Goal: Ask a question: Seek information or help from site administrators or community

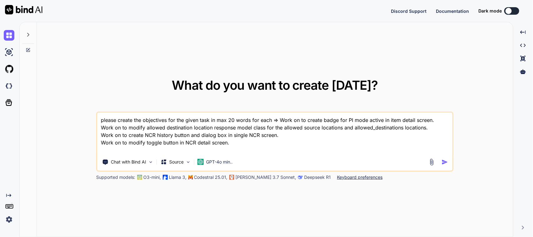
click at [293, 138] on textarea "please create the objectives for the given task in max 20 words for each => Wor…" at bounding box center [274, 132] width 355 height 41
type textarea "x"
drag, startPoint x: 257, startPoint y: 146, endPoint x: 56, endPoint y: 103, distance: 205.8
click at [56, 104] on div "What do you want to create [DATE]? please create the objectives for the given t…" at bounding box center [275, 129] width 476 height 215
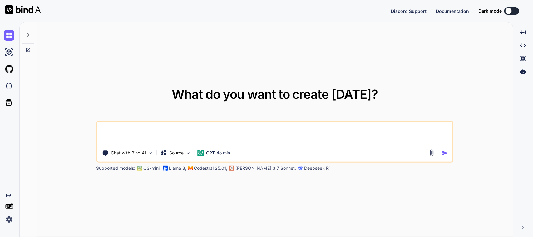
type textarea "x"
type textarea "d"
type textarea "x"
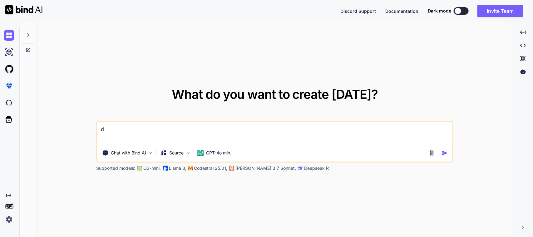
type textarea "dd"
type textarea "x"
type textarea "ddd"
type textarea "x"
type textarea "dddd"
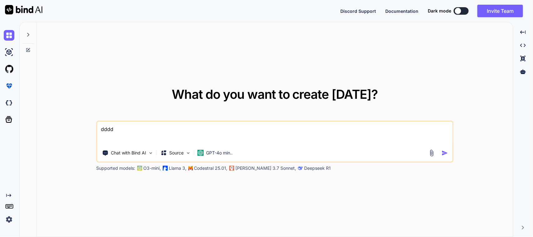
type textarea "x"
type textarea "ddd"
type textarea "x"
type textarea "dd"
type textarea "x"
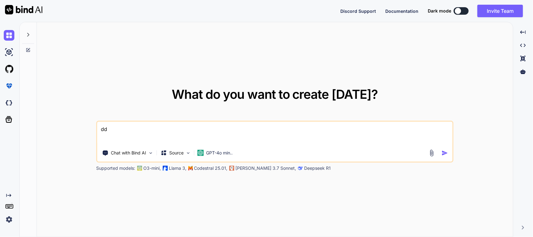
type textarea "d"
type textarea "x"
type textarea "H"
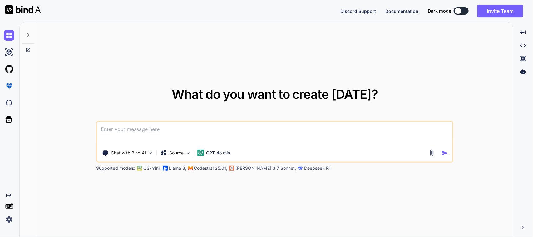
type textarea "x"
type textarea "He"
type textarea "x"
type textarea "Her"
type textarea "x"
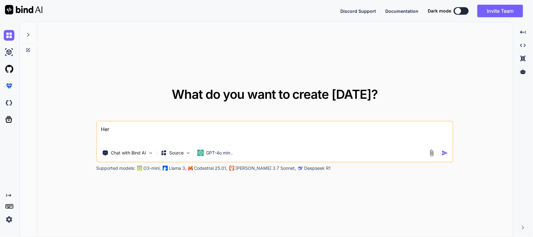
type textarea "Here"
type textarea "x"
type textarea "Here"
type textarea "x"
type textarea "Here i"
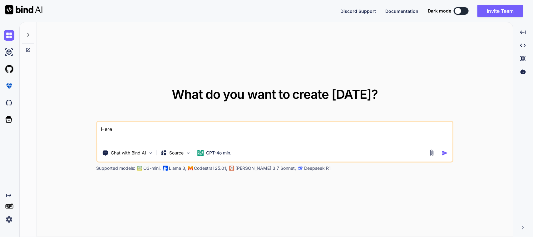
type textarea "x"
type textarea "Here is"
type textarea "x"
type textarea "Here is"
type textarea "x"
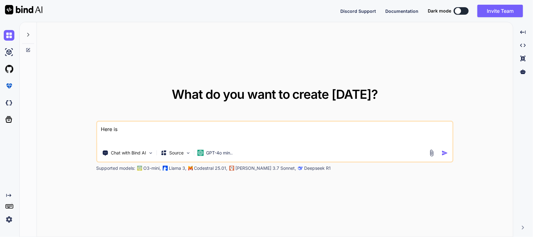
type textarea "Here is ="
type textarea "x"
type textarea "Here is"
type textarea "x"
type textarea "Here is"
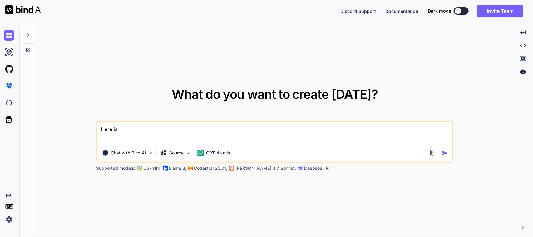
type textarea "x"
type textarea "Here i"
type textarea "x"
type textarea "Here"
type textarea "x"
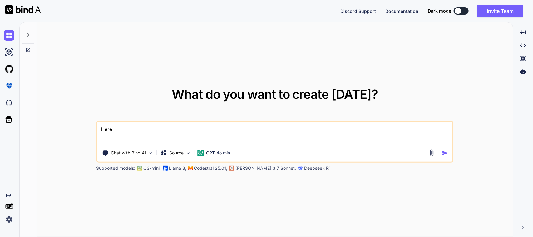
type textarea "Here I"
type textarea "x"
type textarea "Here I"
type textarea "x"
type textarea "Here I f"
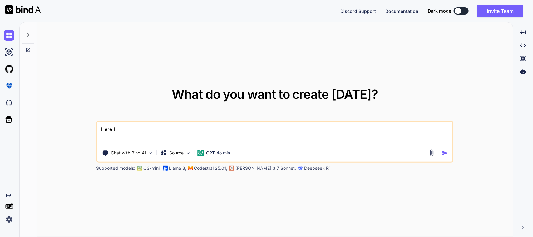
type textarea "x"
type textarea "Here I fa"
type textarea "x"
type textarea "Here I fac"
type textarea "x"
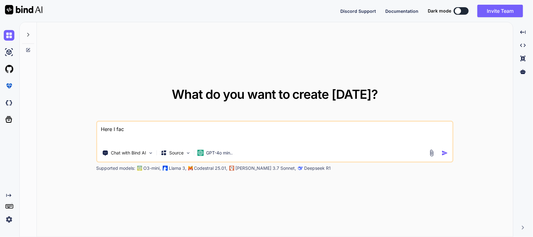
type textarea "Here I faci"
type textarea "x"
type textarea "Here I facin"
type textarea "x"
type textarea "Here I facing"
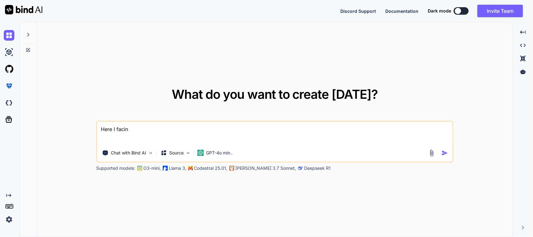
type textarea "x"
type textarea "Here I facing"
type textarea "x"
type textarea "Here I facing a"
type textarea "x"
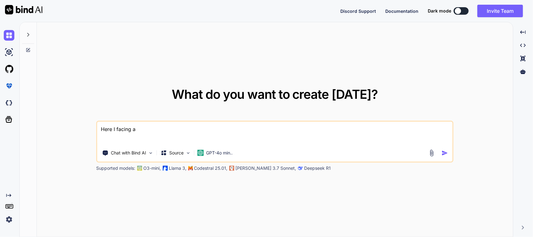
type textarea "Here I facing an"
type textarea "x"
type textarea "Here I facing an"
type textarea "x"
type textarea "Here I facing an e"
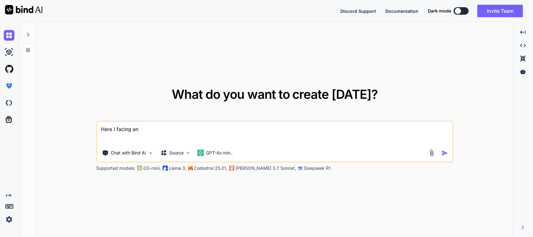
type textarea "x"
type textarea "Here I facing an er"
type textarea "x"
type textarea "Here I facing an err"
type textarea "x"
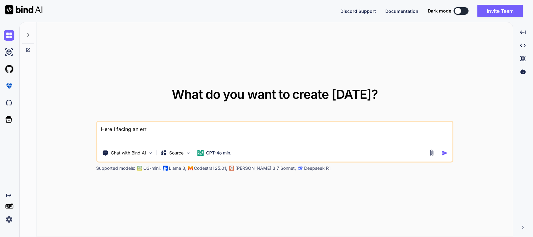
type textarea "Here I facing an erro"
type textarea "x"
type textarea "Here I facing an error"
type textarea "x"
type textarea "Here I facing an error"
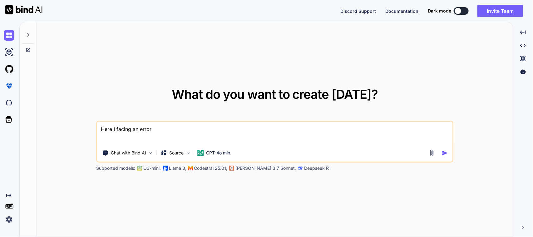
type textarea "x"
paste textarea "═══════ Exception caught by widgets library ═══════════════════════════════════…"
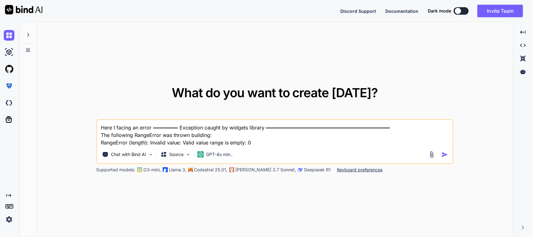
click at [152, 126] on textarea "Here I facing an error ═══════ Exception caught by widgets library ════════════…" at bounding box center [274, 133] width 355 height 26
click at [268, 141] on textarea "Here I facing an error Please resolve =>═══════ Exception caught by widgets lib…" at bounding box center [274, 133] width 355 height 26
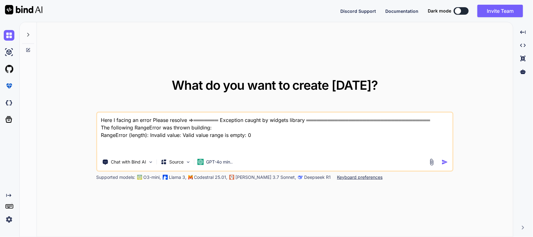
paste textarea "Checkbox( value: controller .searchSerialList[ index] .isChecked, onChanged: (n…"
type textarea "Here I facing an error Please resolve =>═══════ Exception caught by widgets lib…"
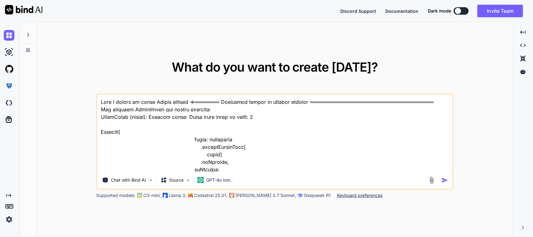
scroll to position [300, 0]
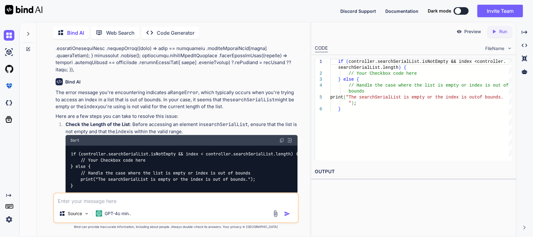
scroll to position [43, 0]
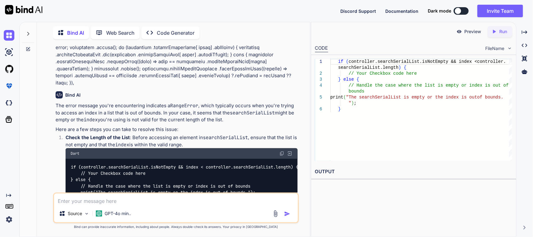
click at [107, 171] on div "if (controller.searchSerialList.isNotEmpty && index < controller.searchSerialLi…" at bounding box center [182, 183] width 232 height 48
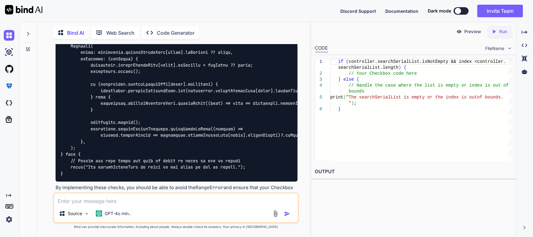
scroll to position [316, 0]
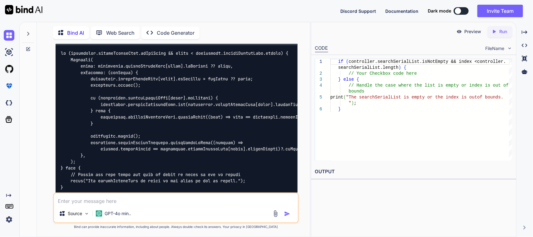
click at [118, 207] on div "Source GPT-4o min.." at bounding box center [176, 207] width 246 height 31
click at [122, 204] on textarea at bounding box center [176, 198] width 244 height 11
click at [12, 59] on div at bounding box center [10, 52] width 13 height 17
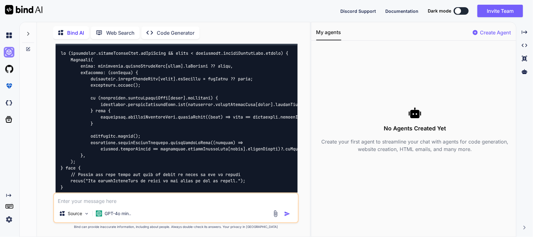
click at [8, 53] on img at bounding box center [9, 52] width 11 height 11
click at [8, 41] on div at bounding box center [10, 35] width 13 height 17
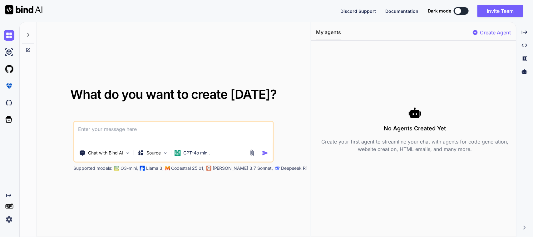
click at [117, 127] on textarea at bounding box center [173, 133] width 199 height 23
type textarea "Client send me this mail can you please explain this in easy language => Hey Te…"
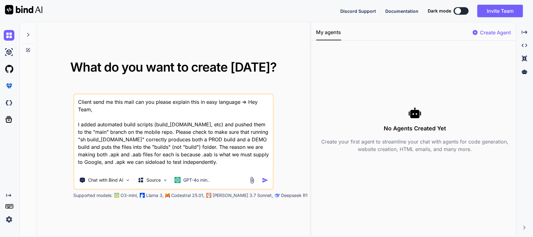
scroll to position [30, 0]
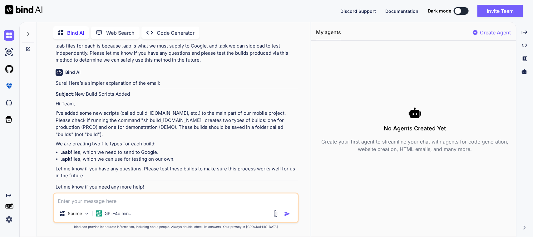
scroll to position [46, 0]
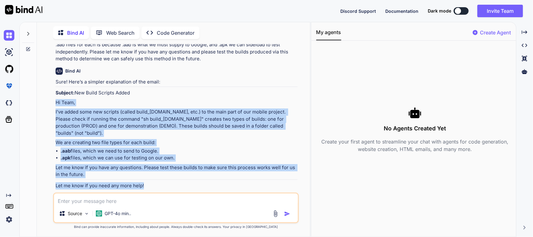
drag, startPoint x: 151, startPoint y: 176, endPoint x: 46, endPoint y: 101, distance: 129.3
click at [46, 101] on div "You Client send me this mail can you please explain this in easy language => He…" at bounding box center [176, 140] width 268 height 192
copy div "Hi Team, I’ve added some new scripts (called build_all.sh, etc.) to the main pa…"
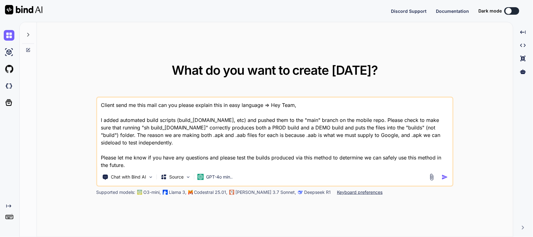
type textarea "x"
click at [225, 141] on textarea "Client send me this mail can you please explain this in easy language => Hey Te…" at bounding box center [274, 132] width 355 height 71
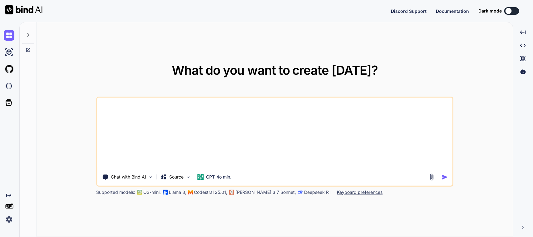
drag, startPoint x: 142, startPoint y: 166, endPoint x: 66, endPoint y: 99, distance: 101.2
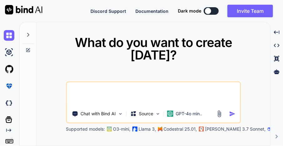
type textarea "x"
click at [114, 94] on textarea at bounding box center [153, 93] width 173 height 23
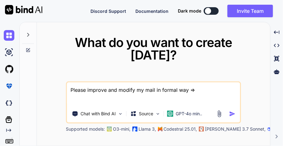
paste textarea "Hi [PERSON_NAME] , Thanks for the update , as per your instruction we test at o…"
type textarea "Please improve and modify my mail in formal way => Hi [PERSON_NAME] , Thanks fo…"
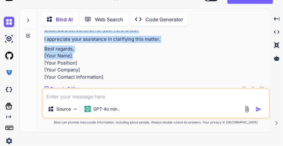
scroll to position [107, 0]
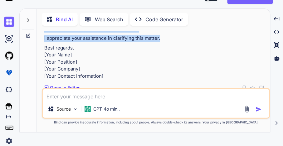
drag, startPoint x: 44, startPoint y: 34, endPoint x: 166, endPoint y: 39, distance: 121.6
click at [166, 39] on div "Subject: Clarification Needed Regarding Testing Process Dear [PERSON_NAME], Tha…" at bounding box center [156, 31] width 225 height 97
copy div "Dear [PERSON_NAME], Thank you for the update. As per your instructions, we have…"
